Goal: Transaction & Acquisition: Purchase product/service

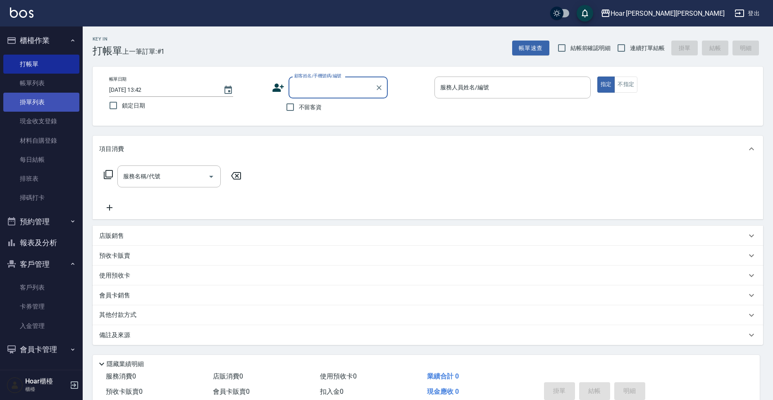
click at [56, 103] on link "掛單列表" at bounding box center [41, 102] width 76 height 19
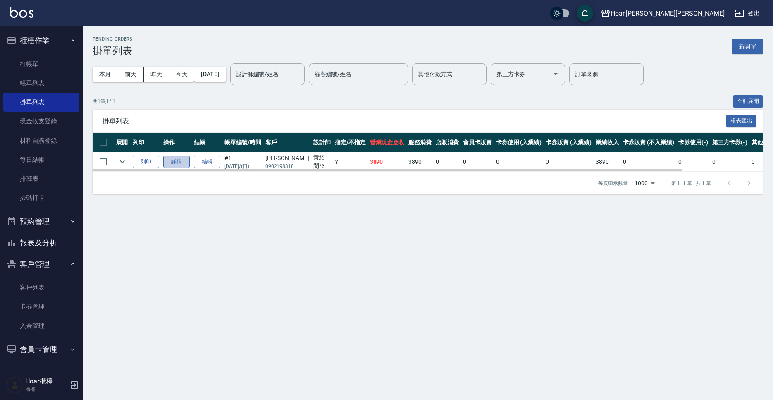
click at [175, 158] on link "詳情" at bounding box center [176, 162] width 26 height 13
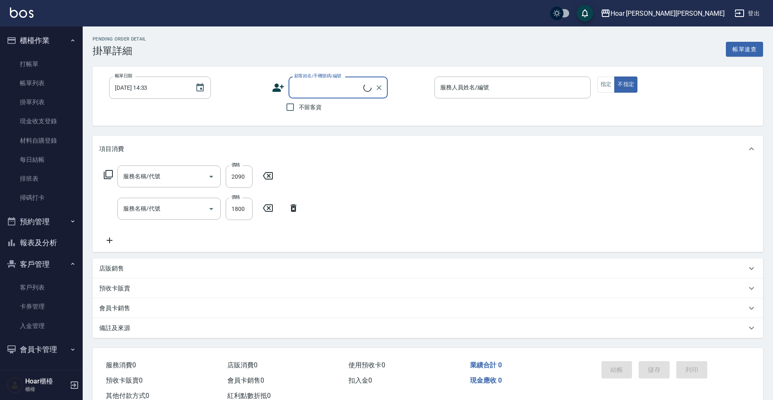
type input "黑曜光M(606)"
type input "燙髮（直）(302)"
type input "[DATE] 13:40"
type input "Shami-3"
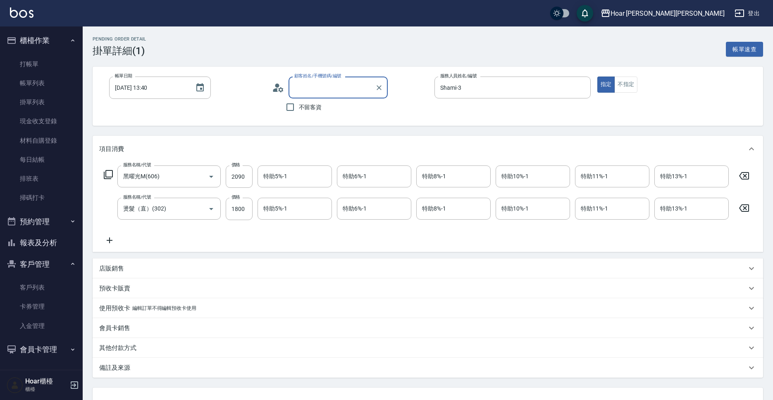
type input "[PERSON_NAME]/0902198318/"
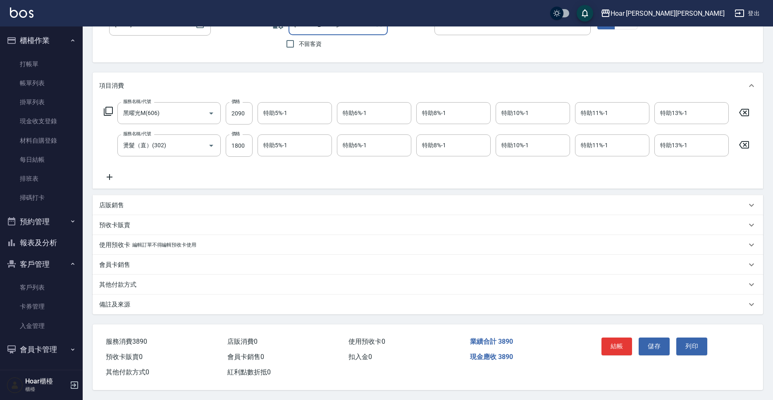
click at [122, 280] on p "其他付款方式" at bounding box center [117, 284] width 37 height 9
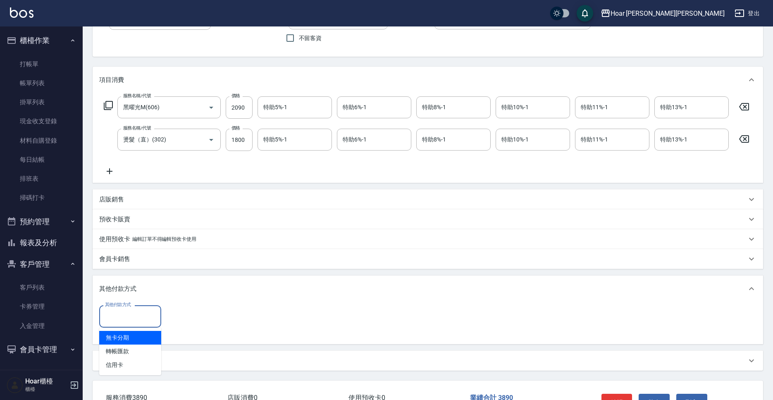
click at [127, 317] on input "其他付款方式" at bounding box center [130, 316] width 55 height 14
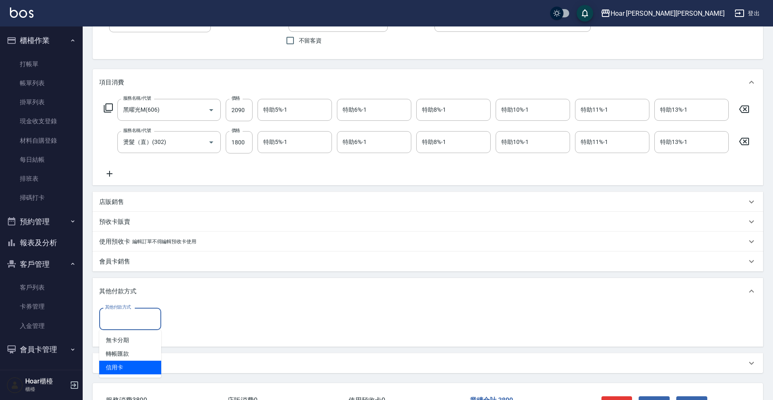
drag, startPoint x: 144, startPoint y: 369, endPoint x: 151, endPoint y: 341, distance: 29.3
click at [144, 369] on span "信用卡" at bounding box center [130, 368] width 62 height 14
type input "信用卡"
click at [191, 317] on input "0" at bounding box center [197, 317] width 62 height 22
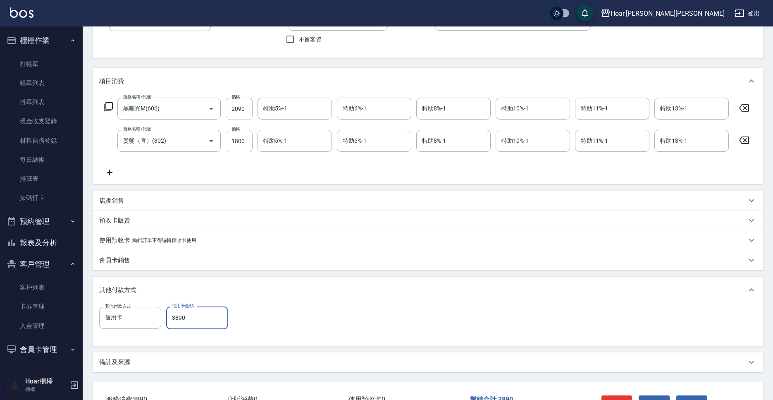
scroll to position [129, 0]
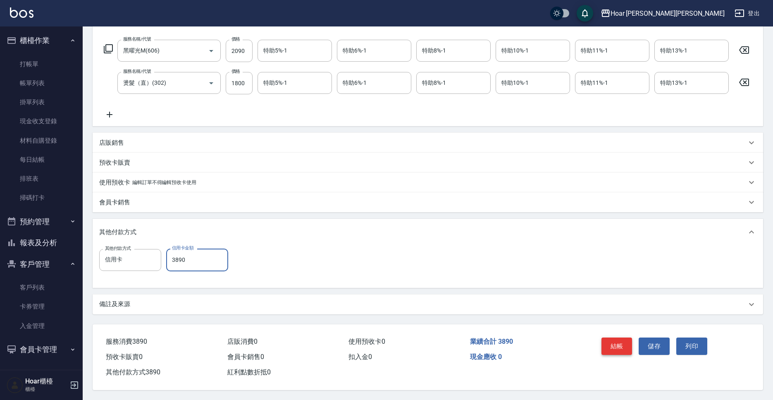
type input "3890"
click at [623, 349] on button "結帳" at bounding box center [617, 345] width 31 height 17
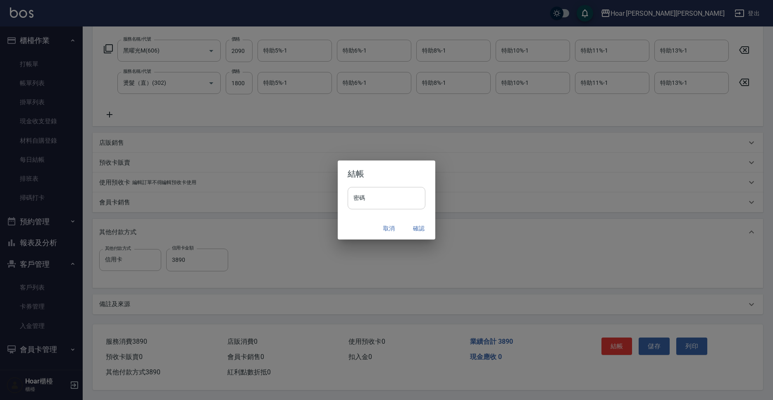
drag, startPoint x: 389, startPoint y: 225, endPoint x: 387, endPoint y: 202, distance: 23.6
click at [387, 208] on div "結帳 密碼 密碼 取消 確認" at bounding box center [387, 199] width 98 height 79
click at [387, 201] on input "密碼" at bounding box center [387, 198] width 78 height 22
type input "****"
click at [420, 226] on button "確認" at bounding box center [419, 228] width 26 height 15
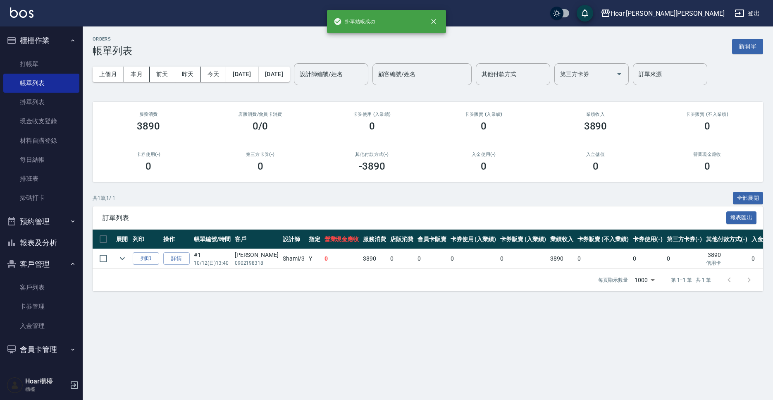
click at [279, 24] on div "Hoar [PERSON_NAME][PERSON_NAME] 登出" at bounding box center [386, 13] width 773 height 26
